Goal: Transaction & Acquisition: Purchase product/service

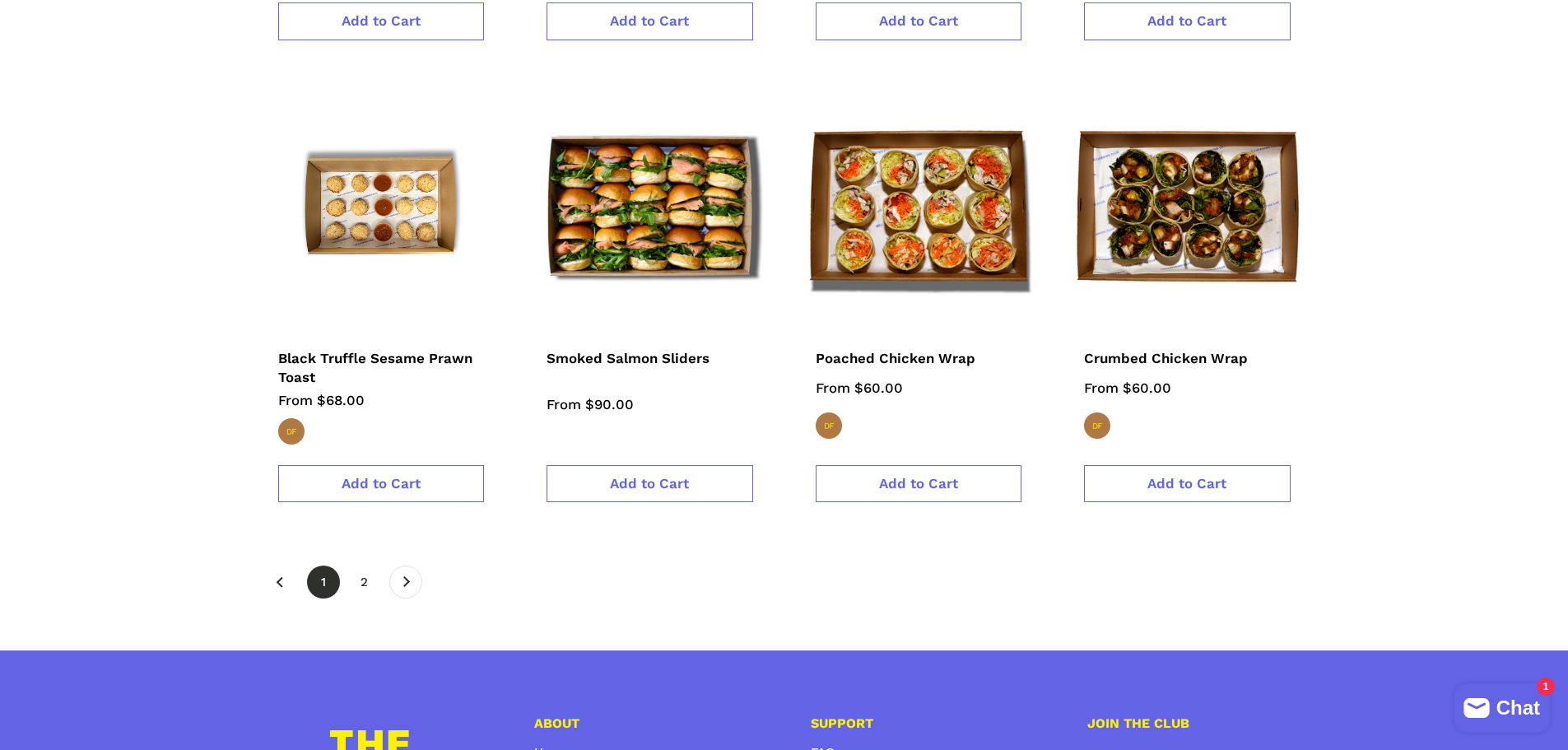
scroll to position [2882, 0]
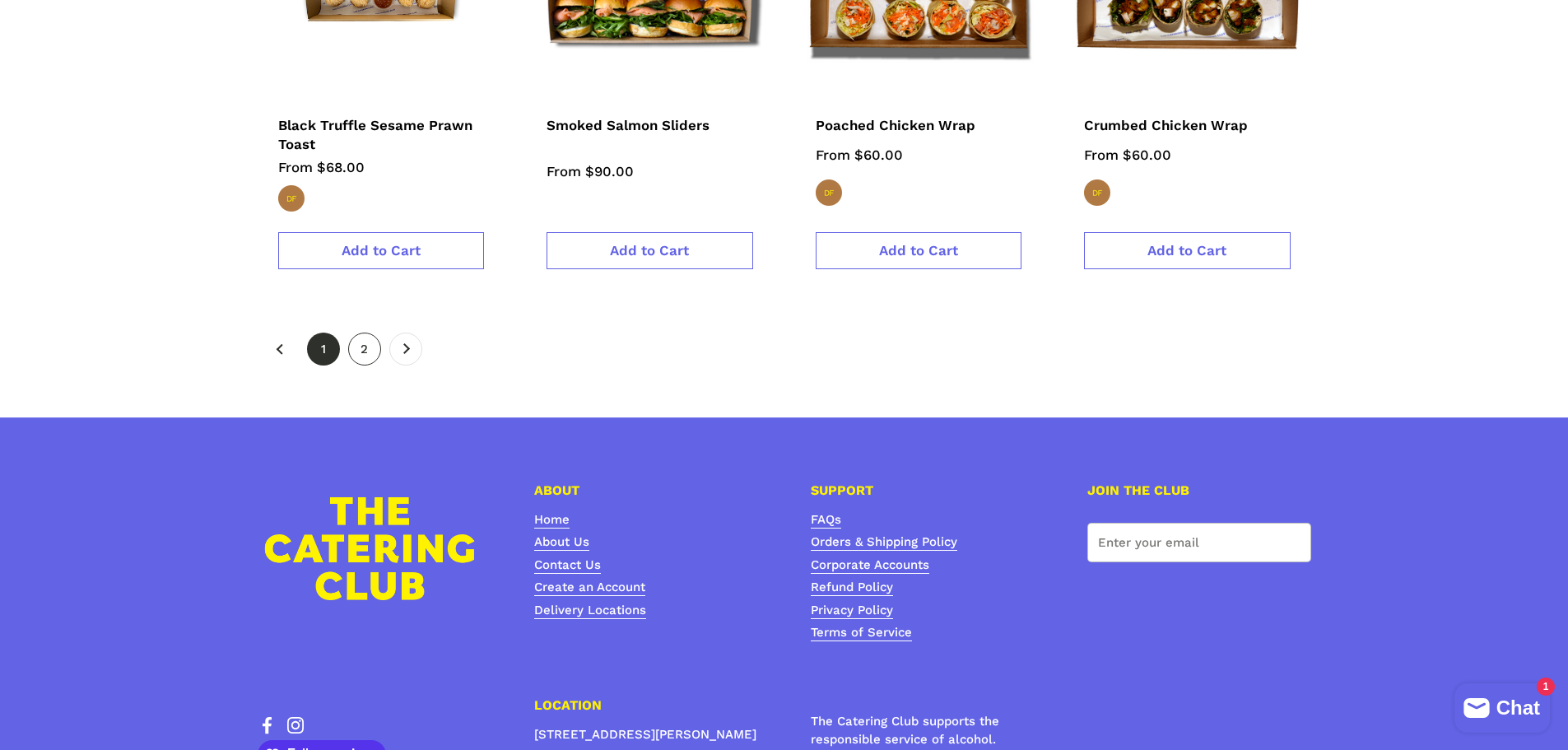
click at [374, 333] on link "page 2" at bounding box center [363, 349] width 33 height 33
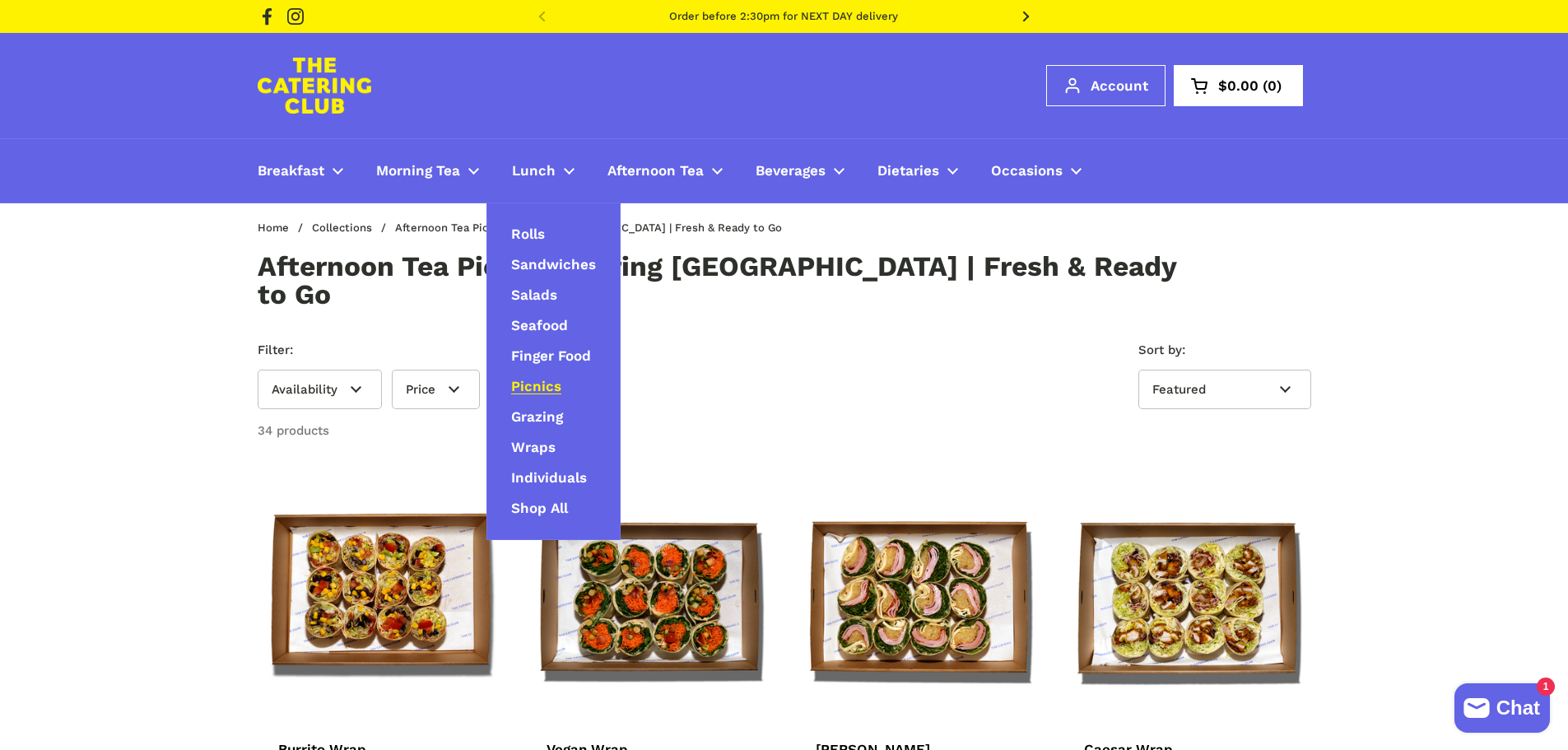
click at [548, 382] on span "Picnics" at bounding box center [536, 386] width 50 height 19
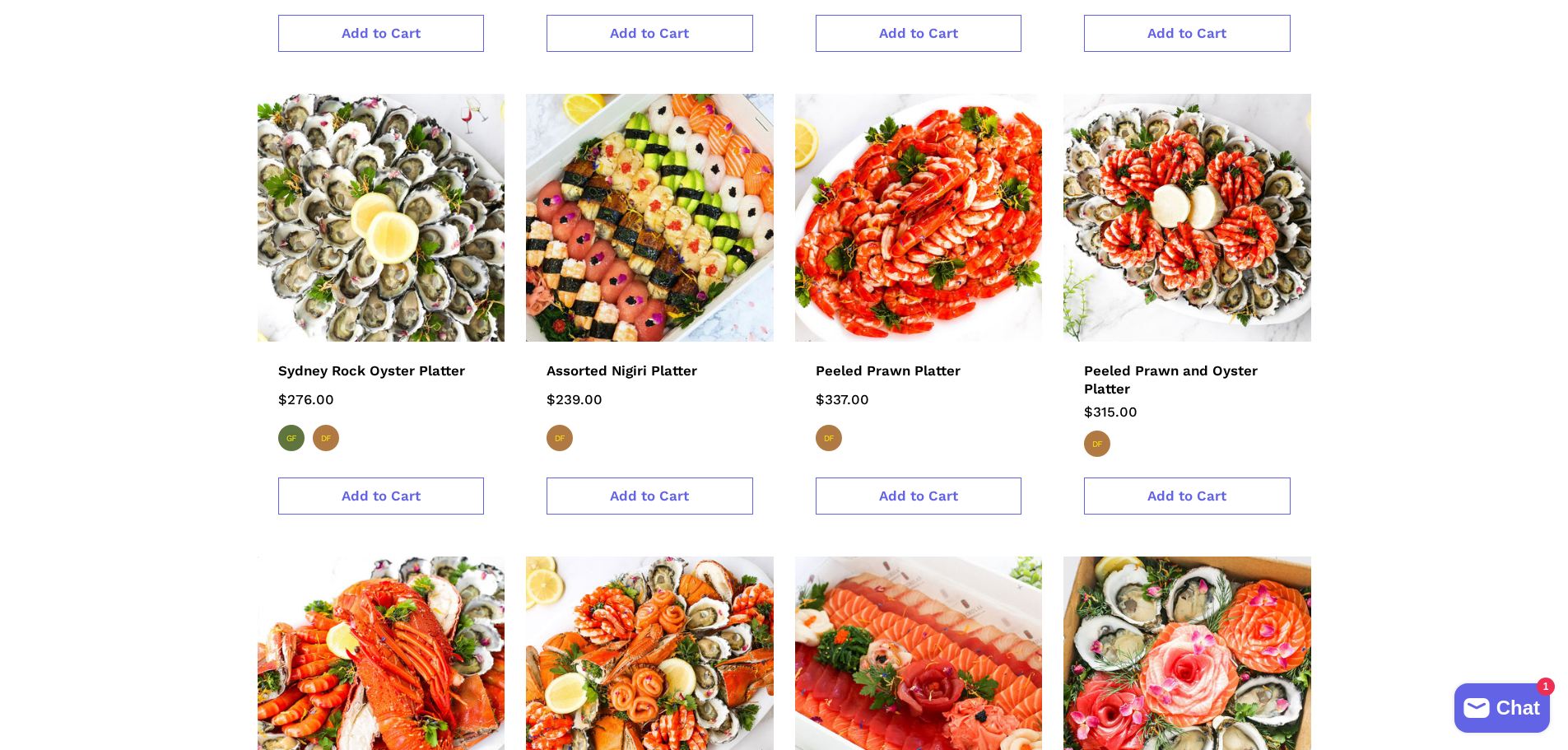
scroll to position [1730, 0]
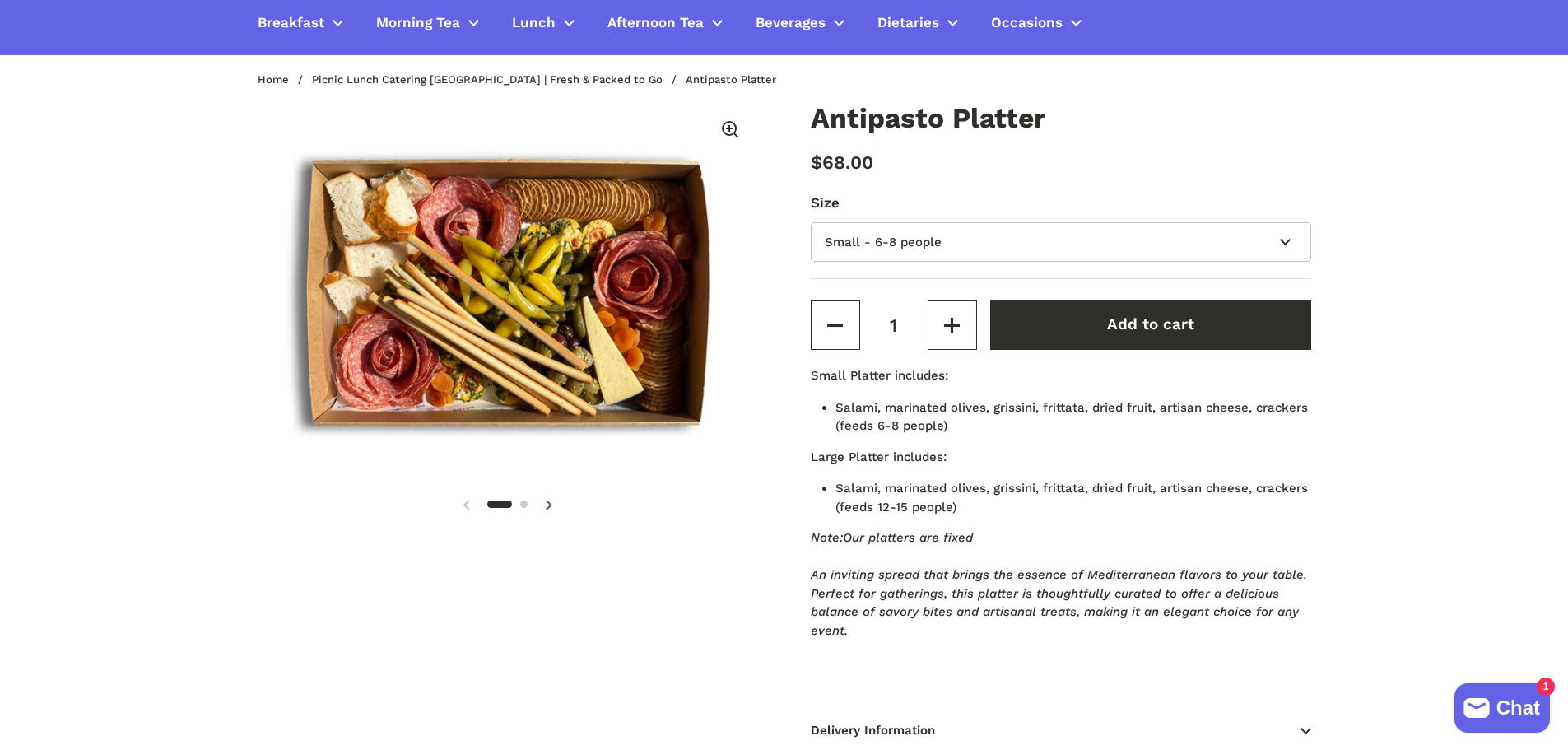
scroll to position [165, 0]
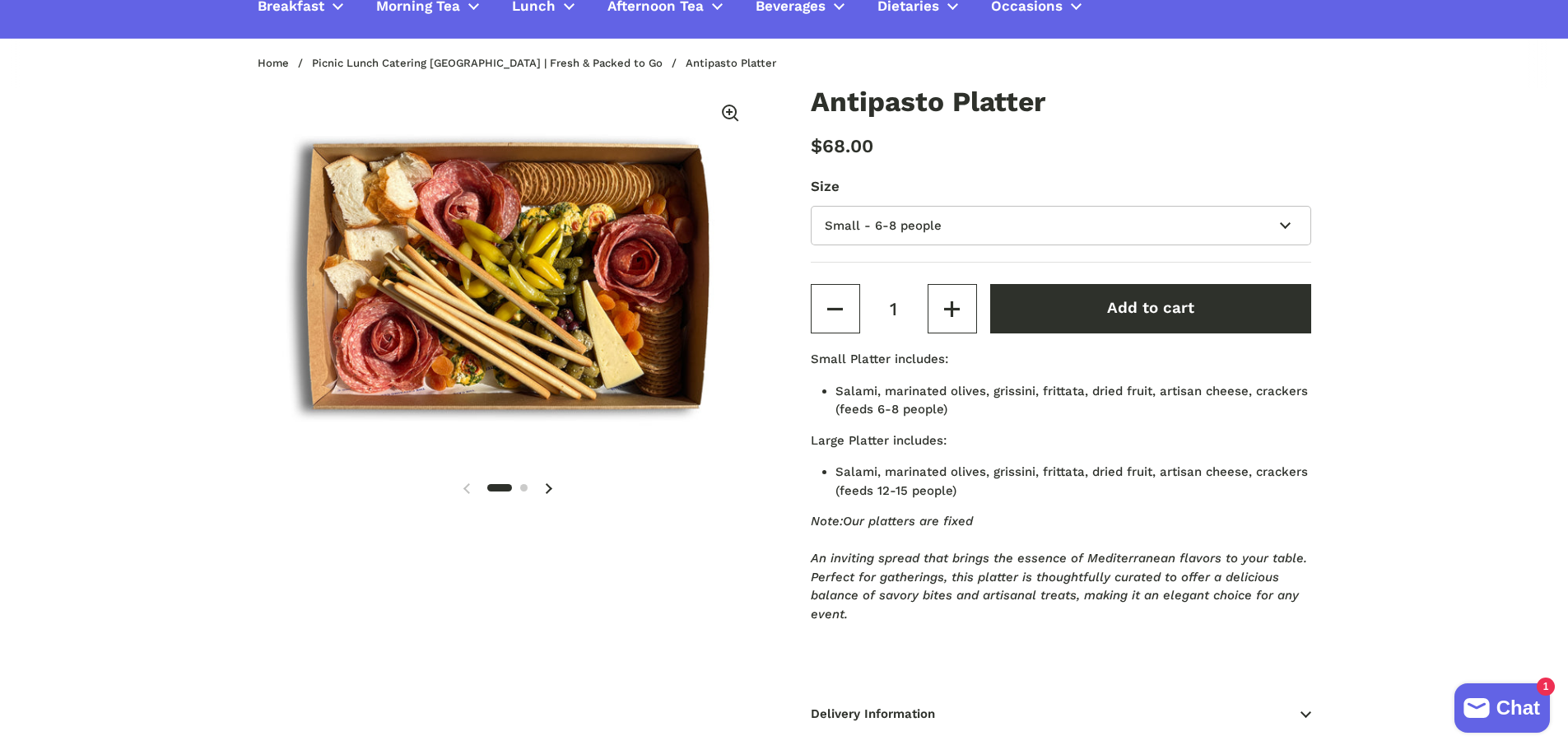
click at [555, 483] on span at bounding box center [548, 488] width 33 height 33
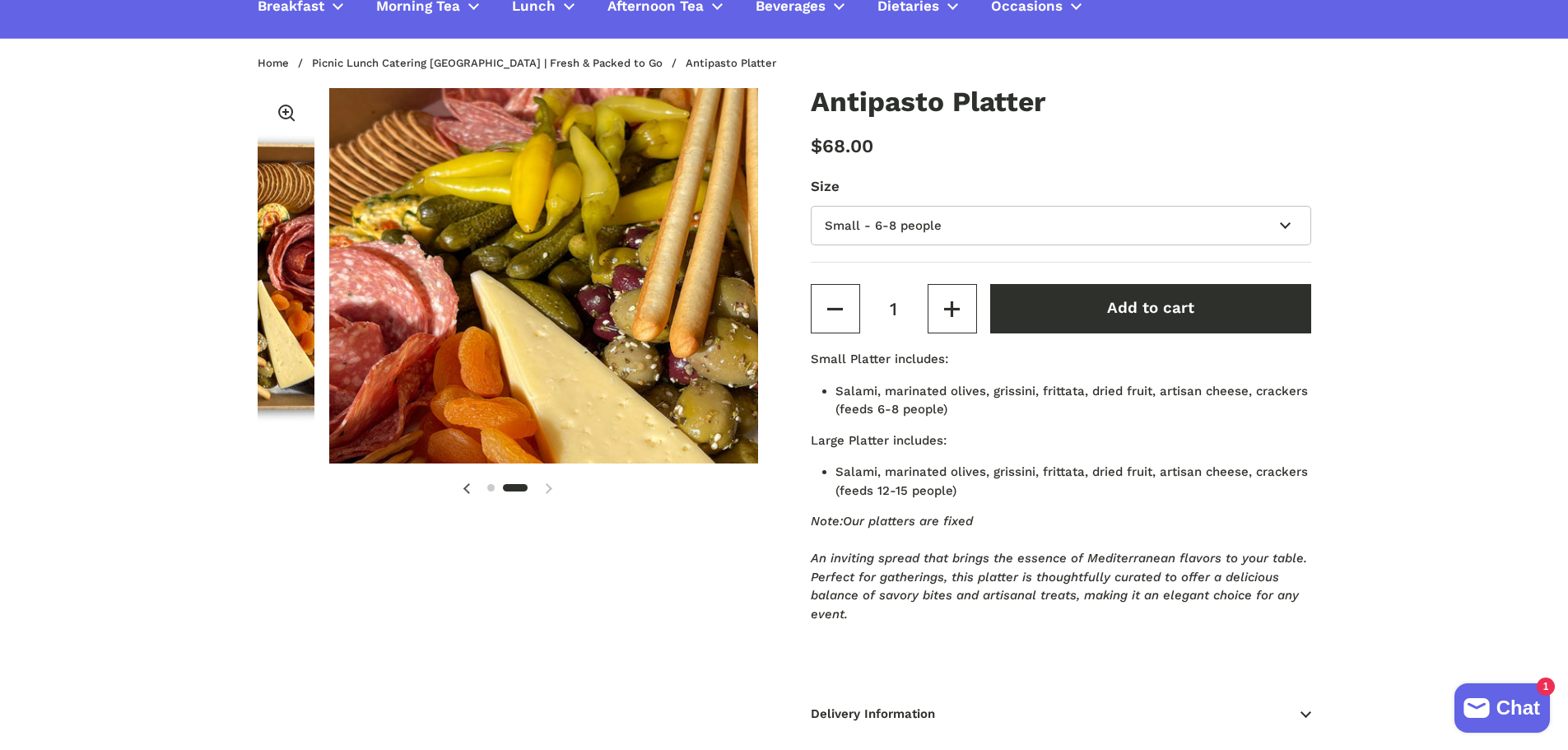
scroll to position [0, 515]
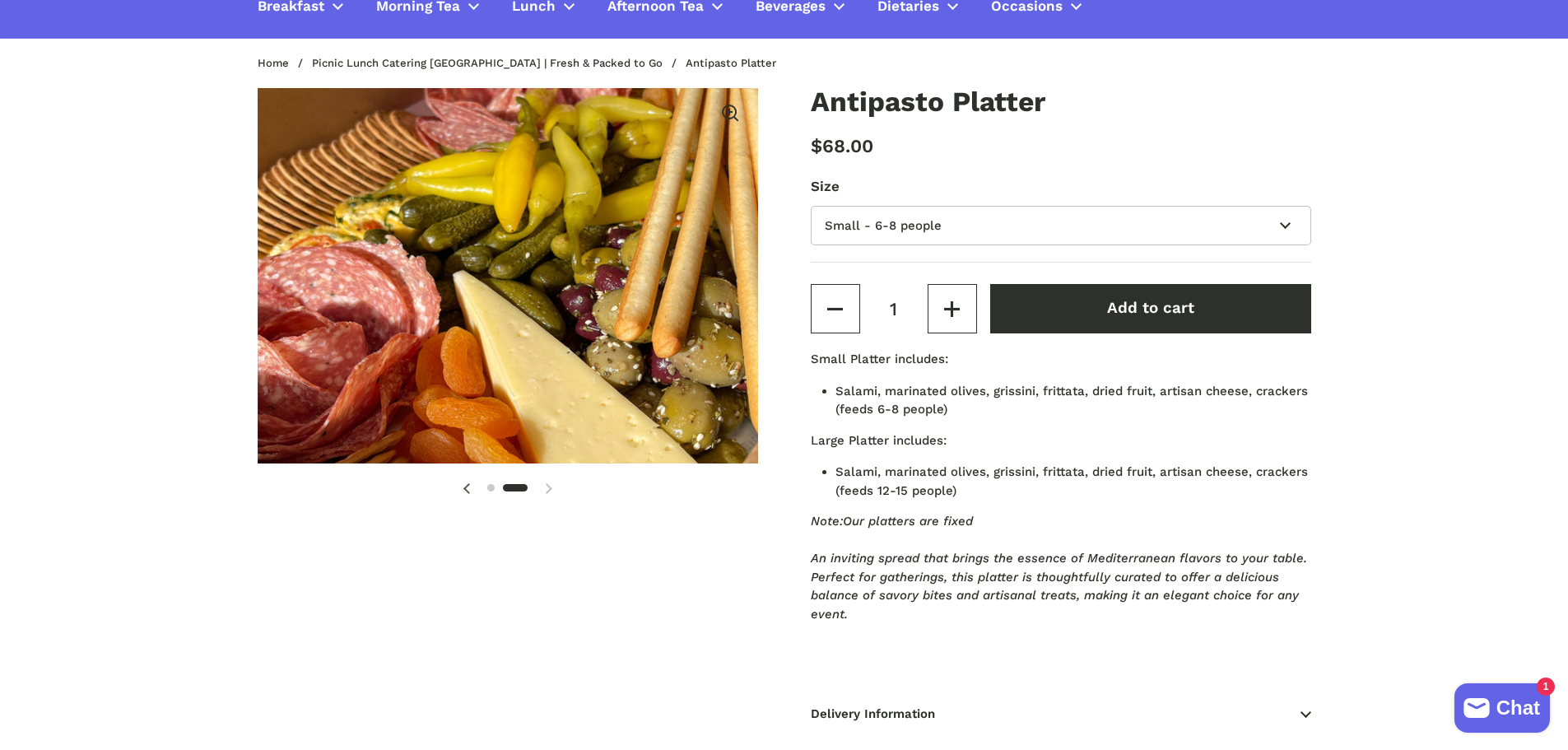
click at [544, 488] on div "2 / 2" at bounding box center [508, 488] width 500 height 33
click at [465, 488] on icon at bounding box center [466, 491] width 7 height 7
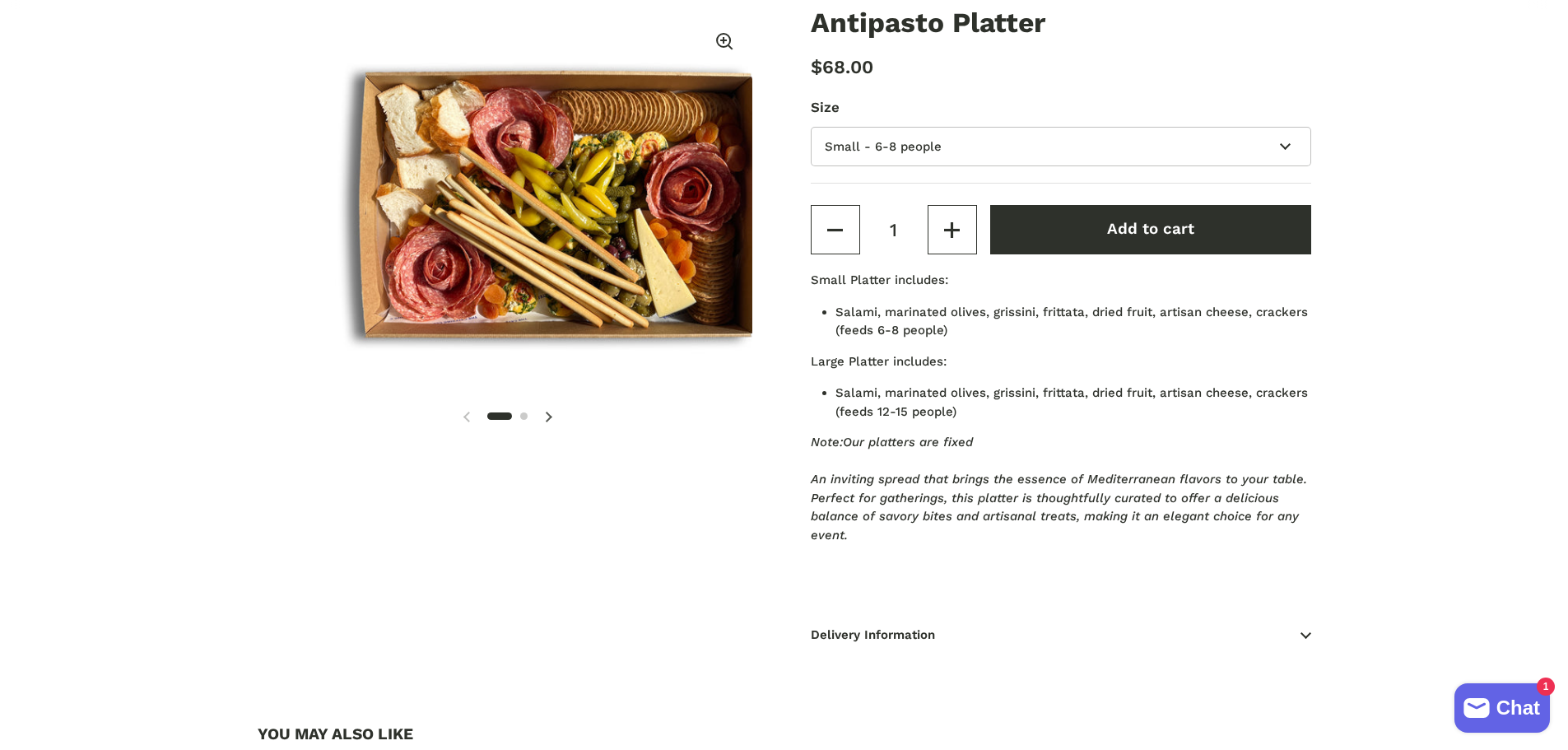
scroll to position [577, 0]
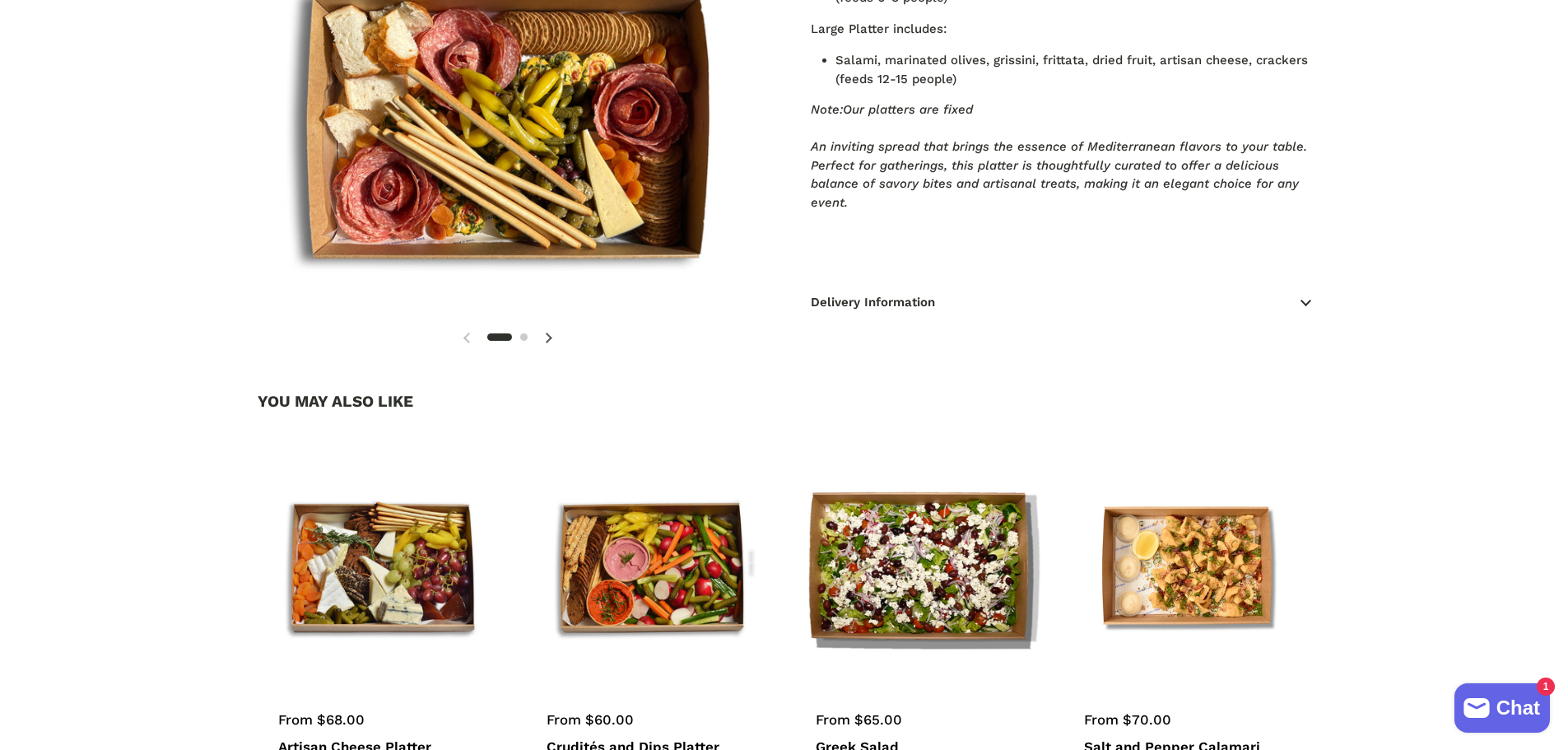
drag, startPoint x: 1317, startPoint y: 301, endPoint x: 1303, endPoint y: 303, distance: 14.1
click at [1315, 301] on product-page "1 / 2 Antipasto Platter $68.00 Size Small - 6-8 people Large - 12-15 people Qua…" at bounding box center [784, 11] width 1119 height 668
click at [1303, 303] on icon at bounding box center [1303, 303] width 7 height 7
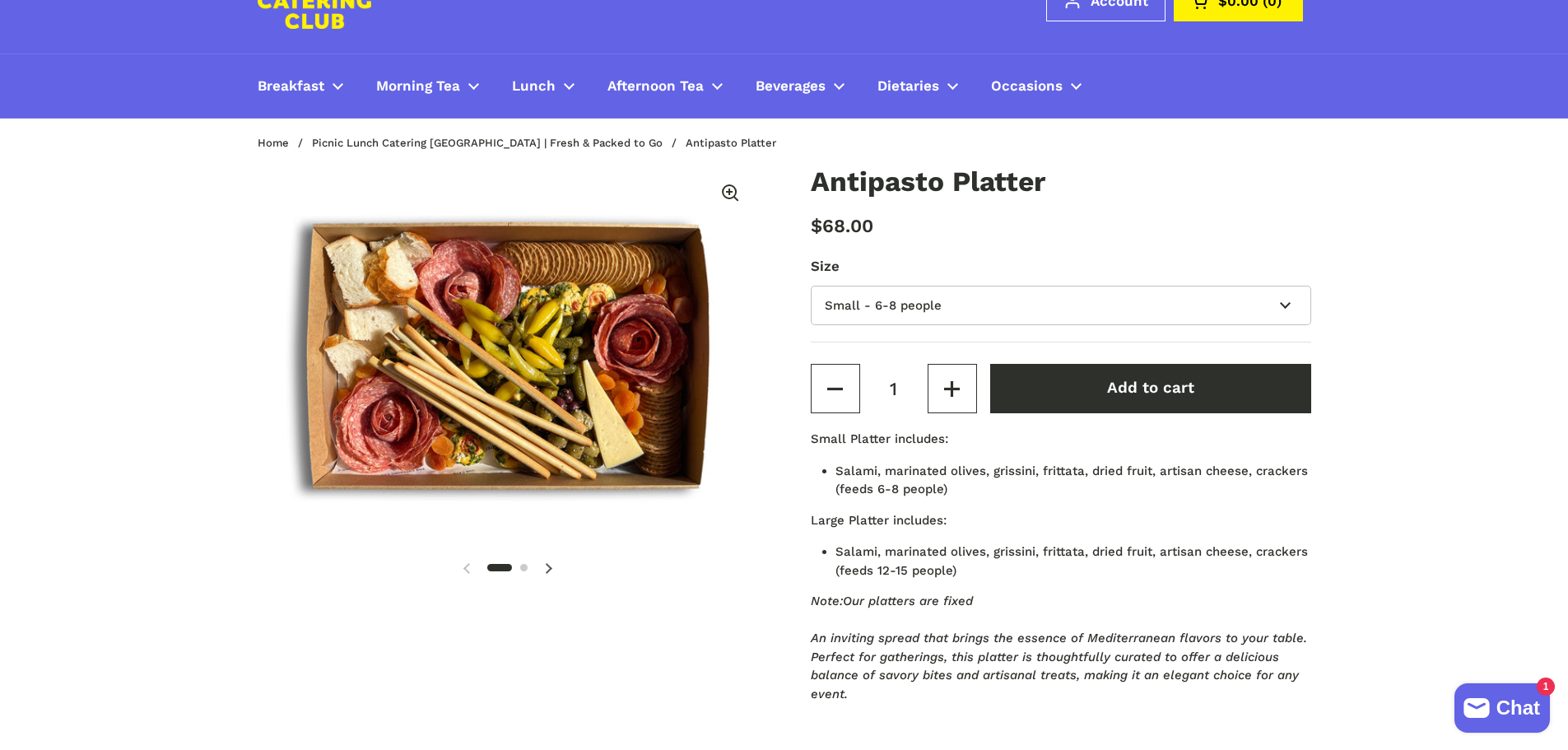
scroll to position [83, 0]
